Goal: Task Accomplishment & Management: Use online tool/utility

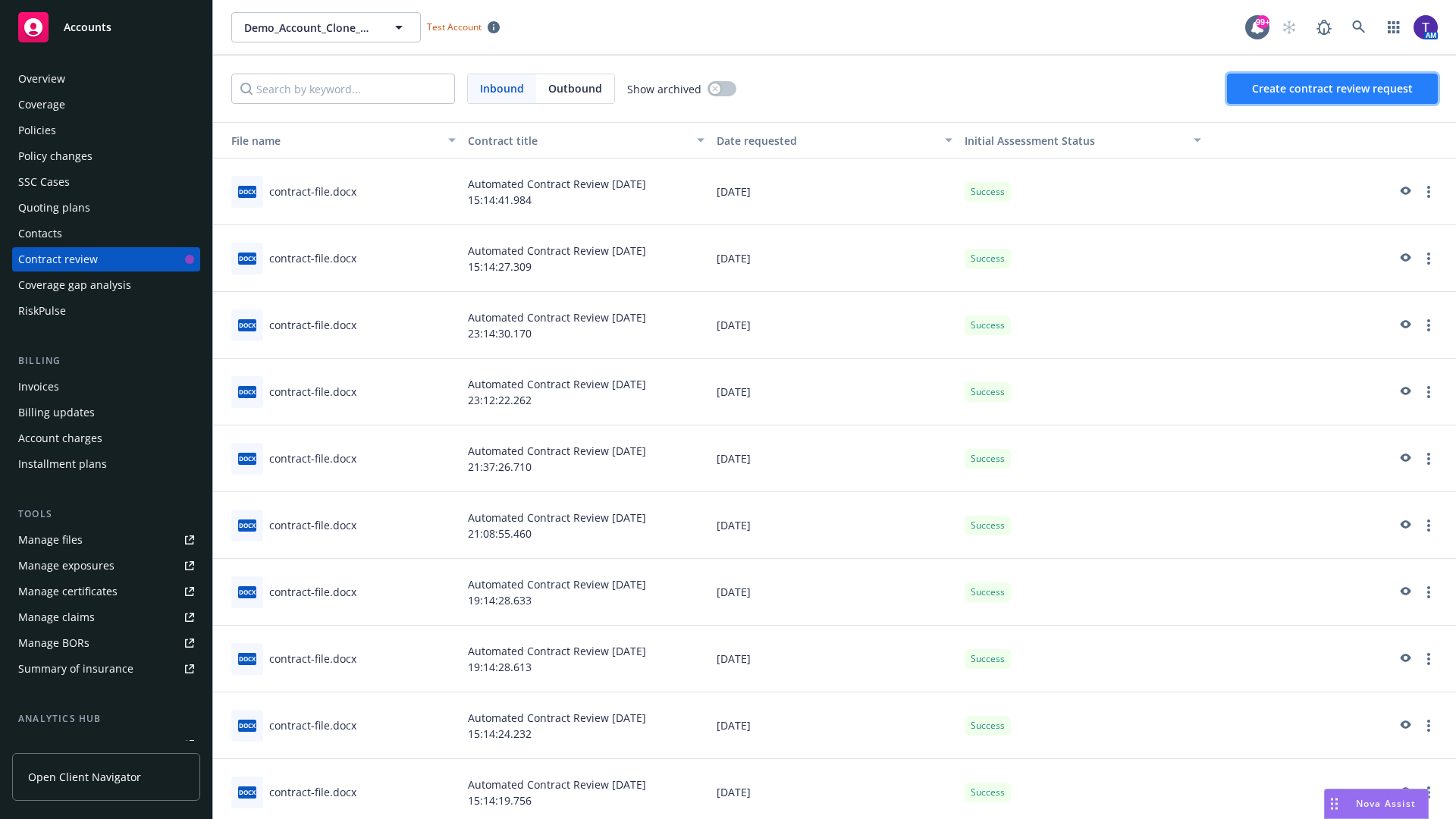
click at [1333, 89] on span "Create contract review request" at bounding box center [1332, 88] width 161 height 14
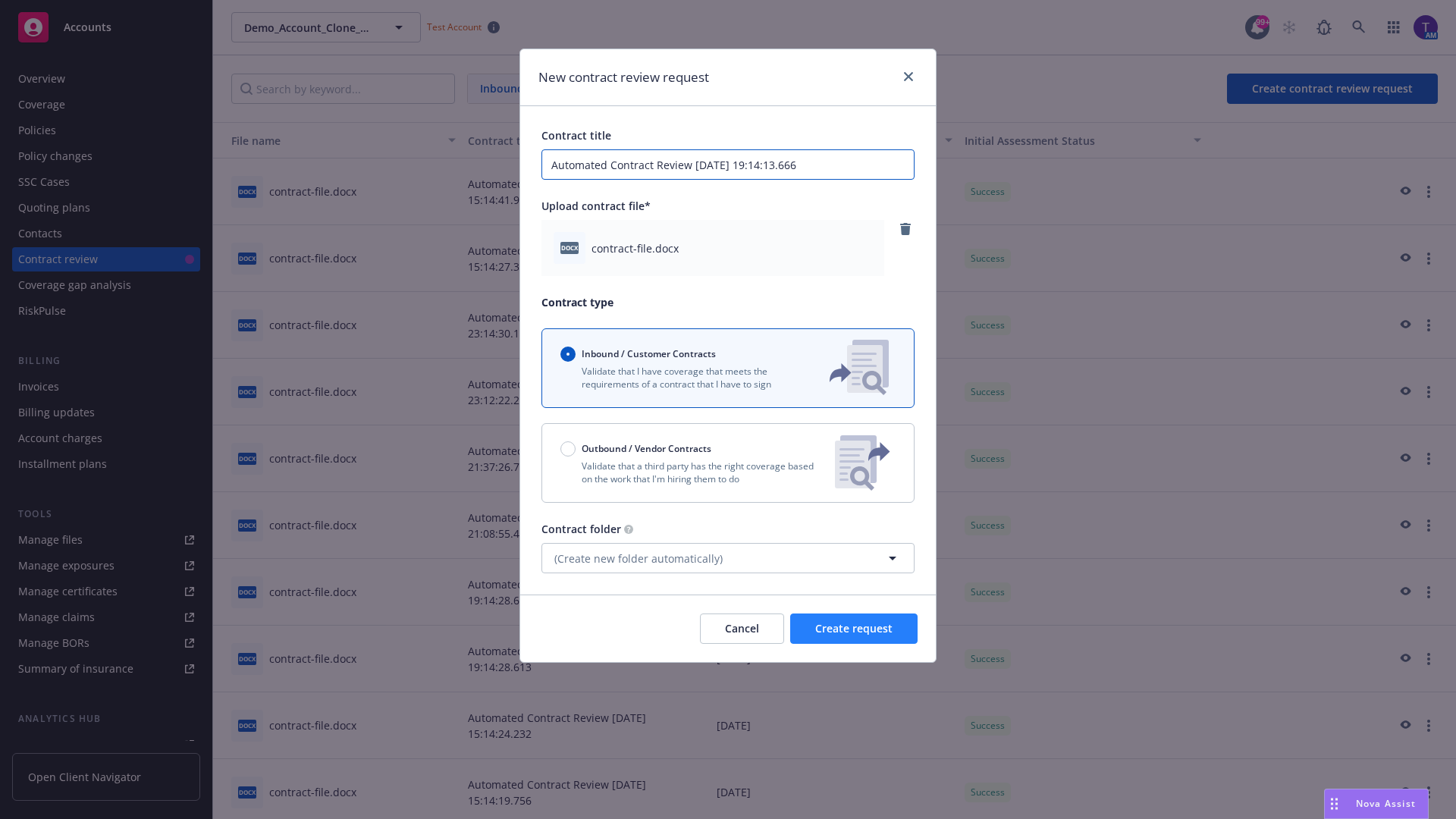
type input "Automated Contract Review [DATE] 19:14:13.666"
click at [854, 628] on span "Create request" at bounding box center [854, 628] width 78 height 14
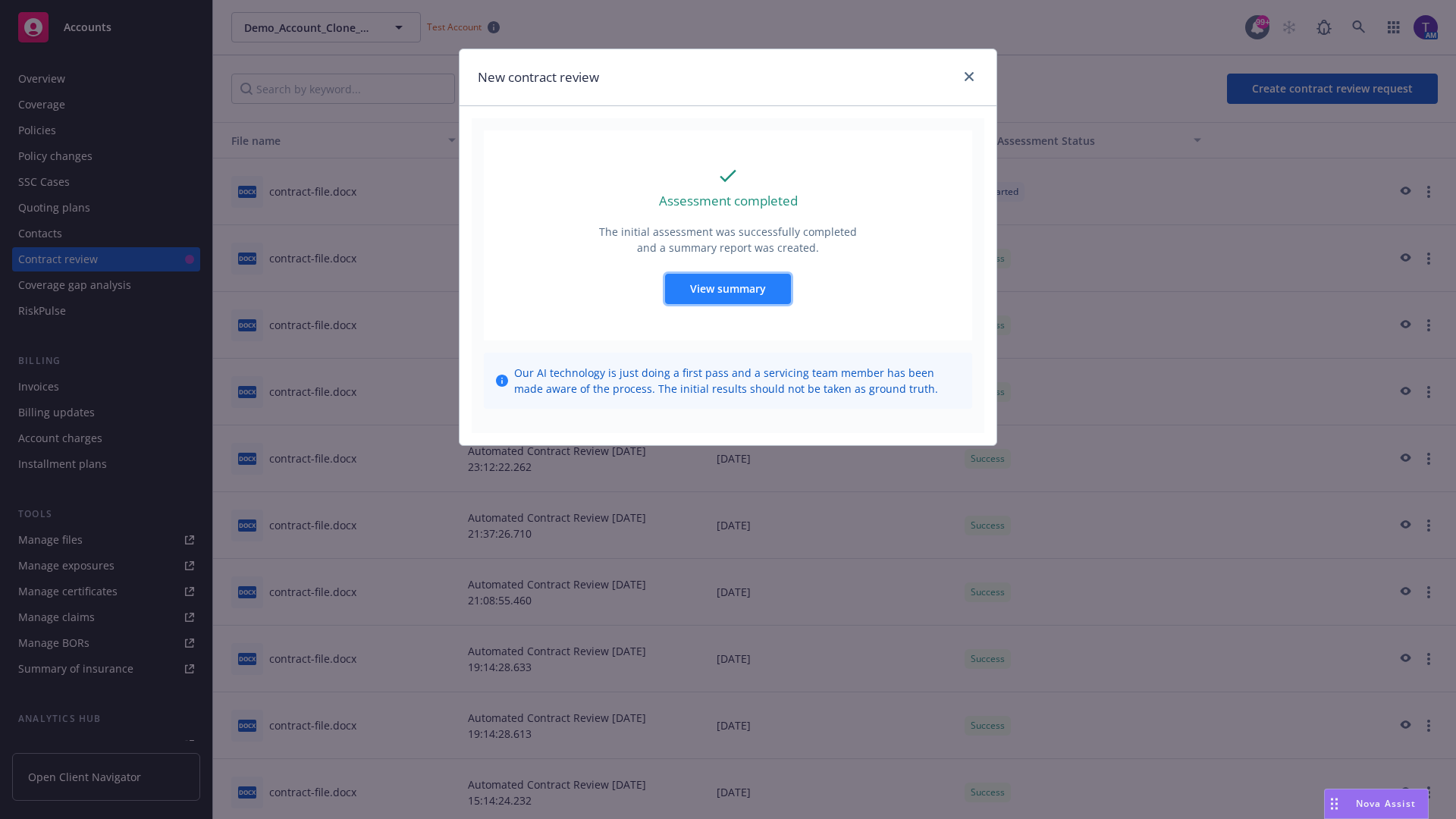
click at [727, 288] on span "View summary" at bounding box center [727, 289] width 76 height 14
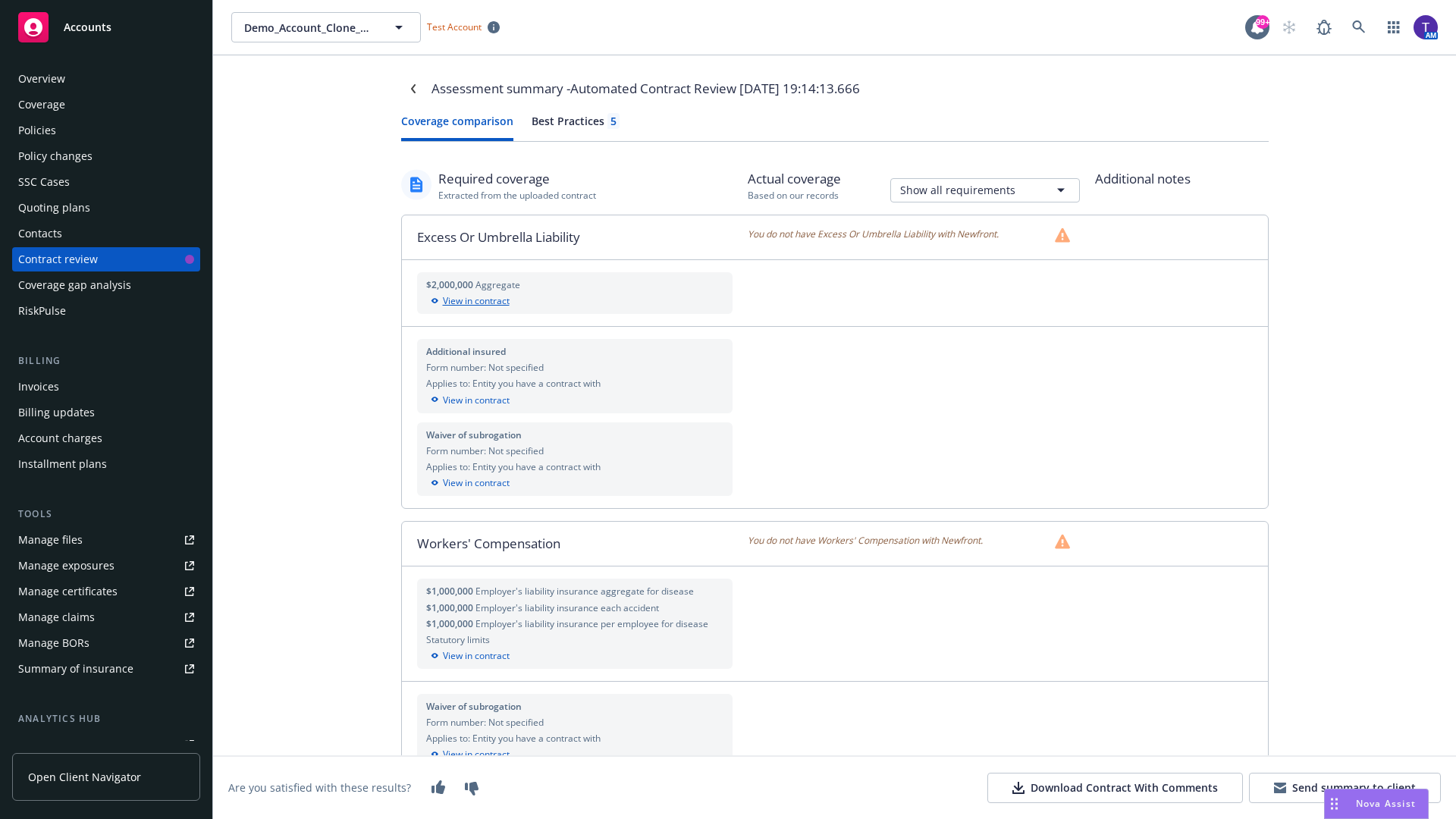
click at [574, 301] on div "View in contract" at bounding box center [575, 300] width 298 height 13
